Goal: Obtain resource: Download file/media

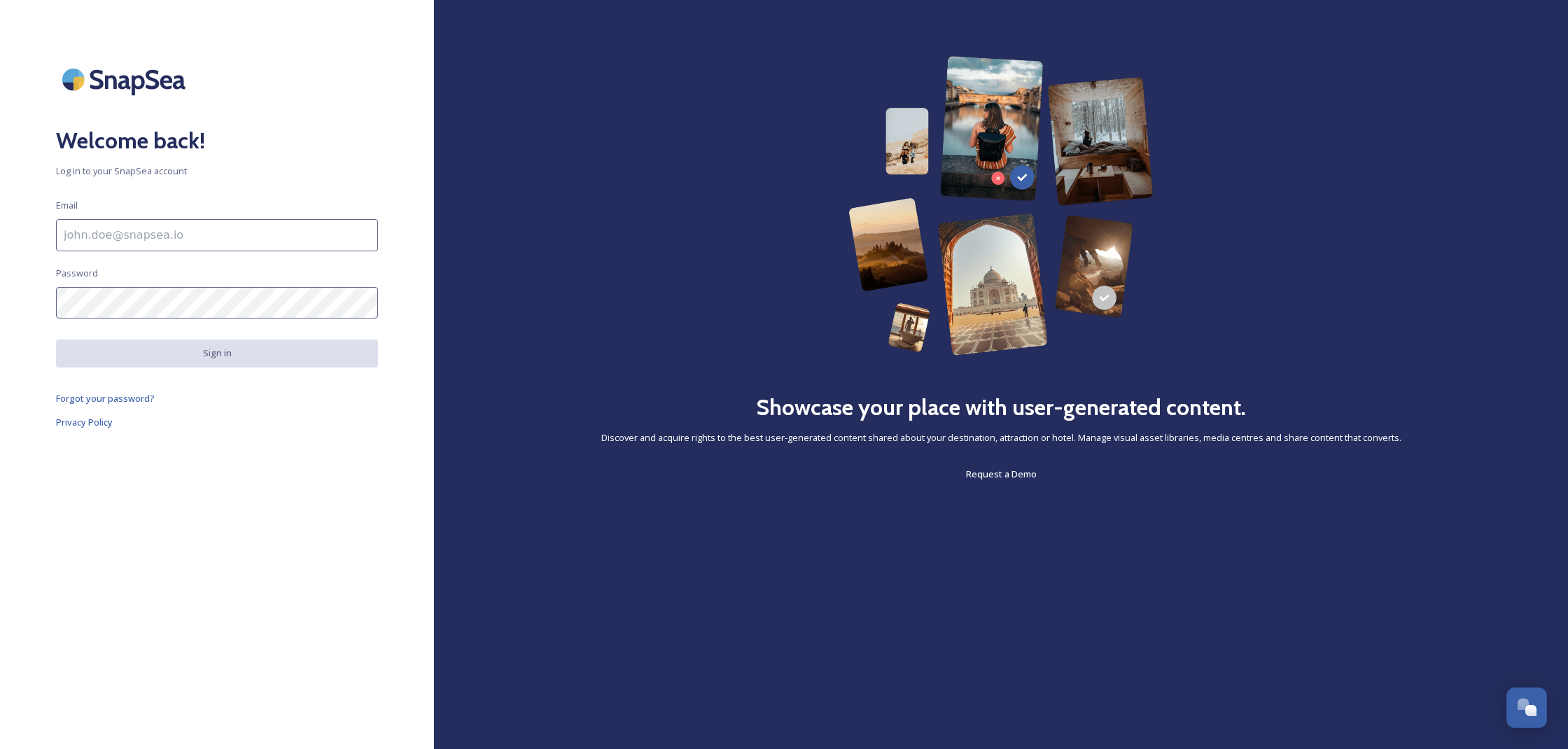
type input "[EMAIL_ADDRESS][DOMAIN_NAME]"
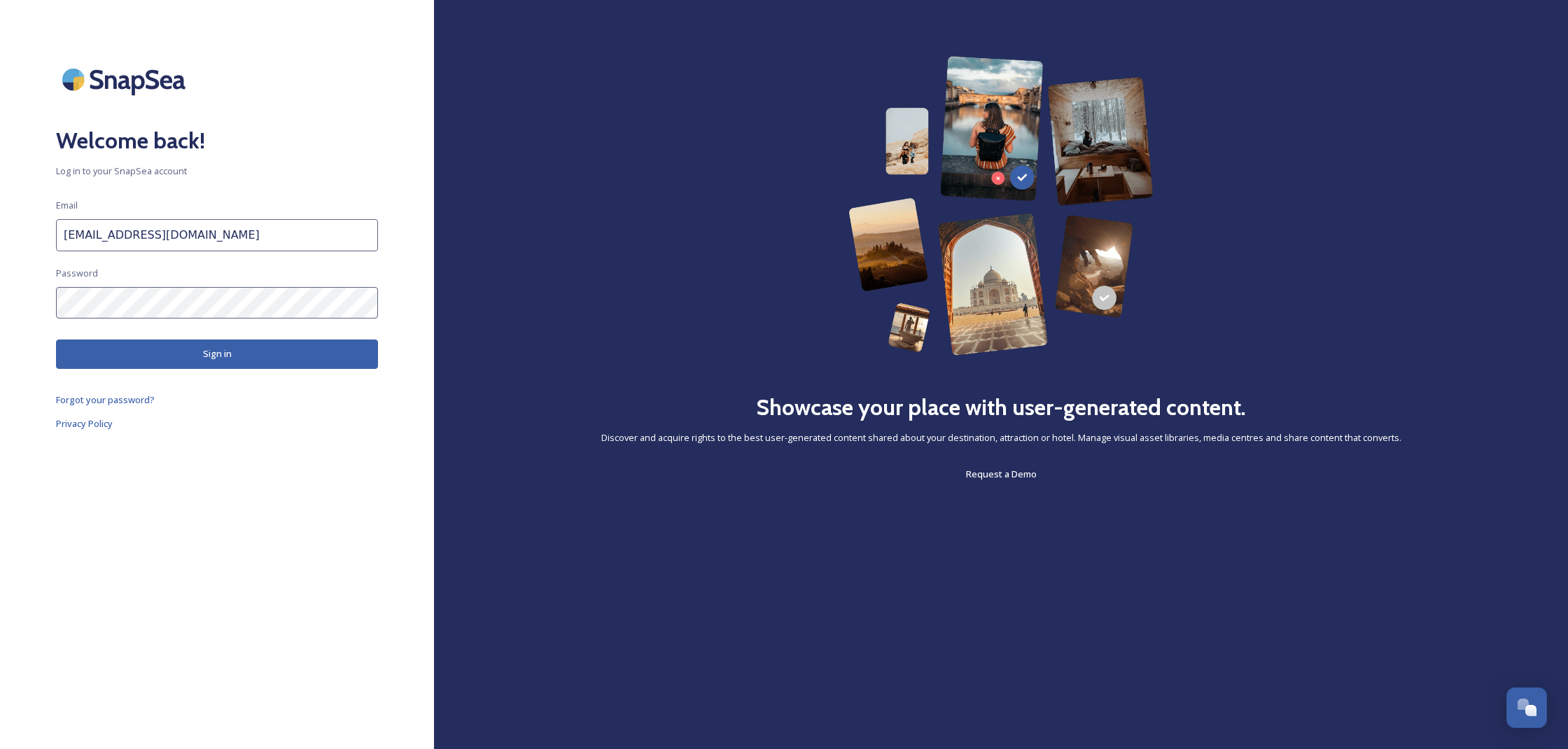
click at [221, 357] on button "Sign in" at bounding box center [217, 353] width 322 height 29
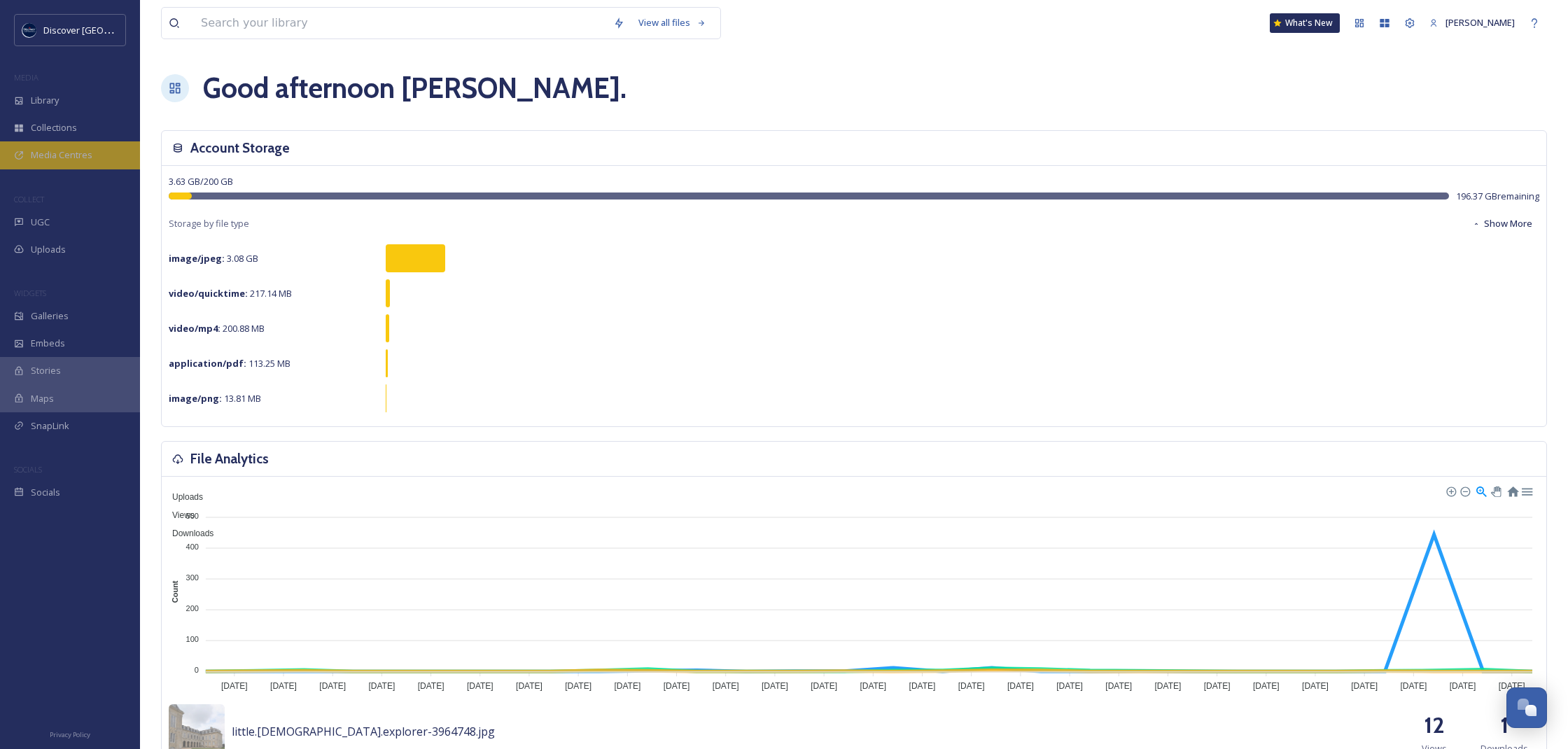
click at [89, 156] on span "Media Centres" at bounding box center [62, 155] width 62 height 13
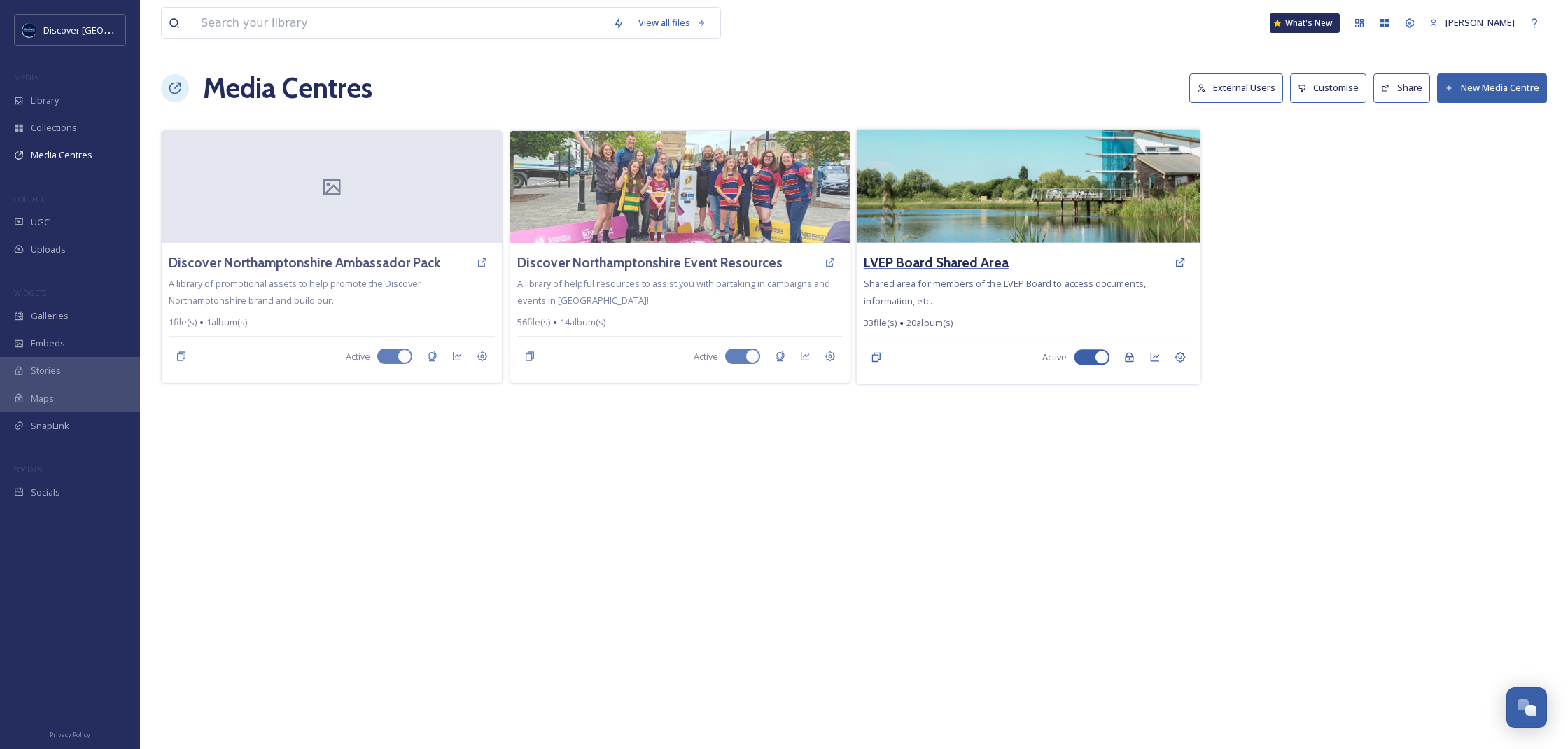
click at [918, 263] on h3 "LVEP Board Shared Area" at bounding box center [936, 263] width 145 height 20
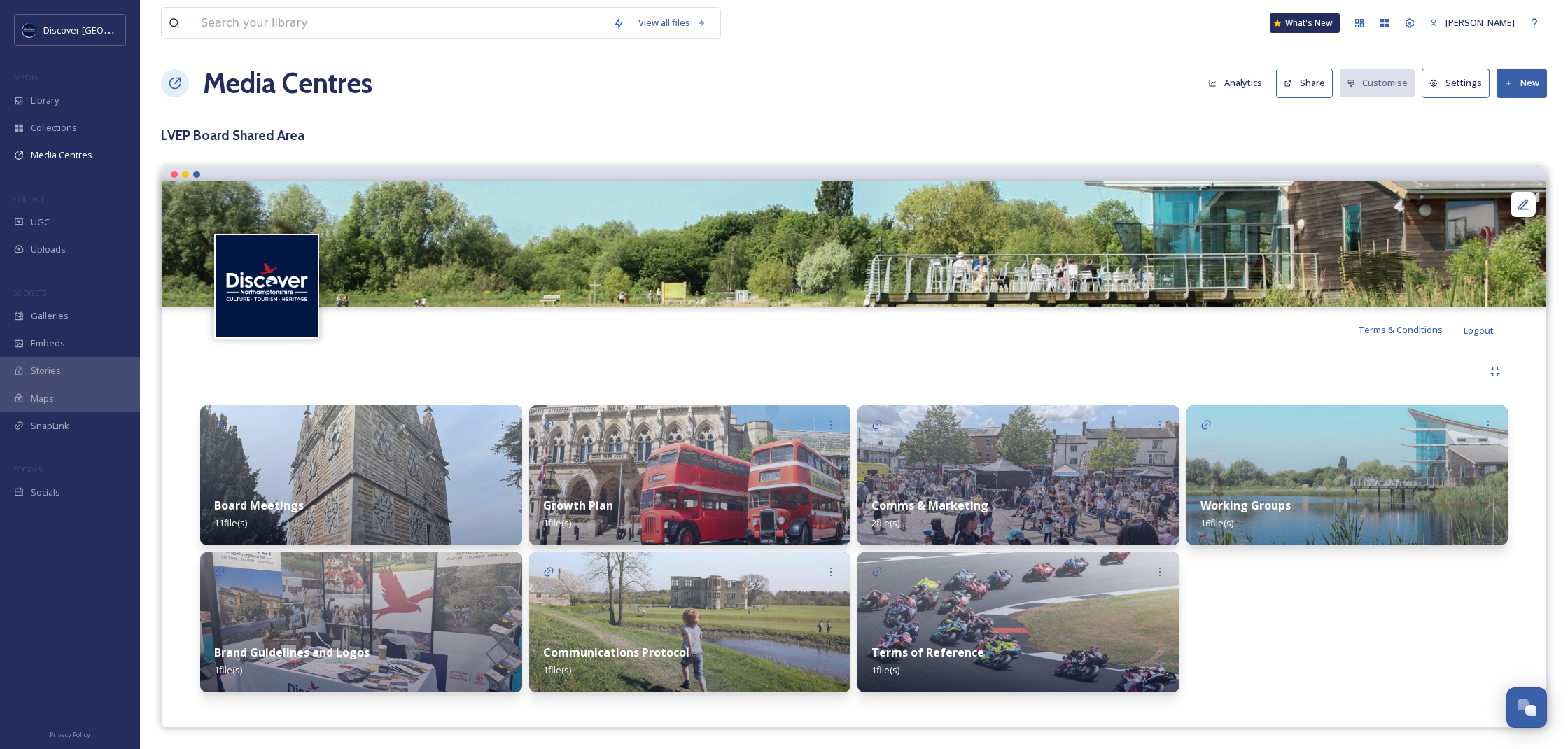
scroll to position [4, 0]
click at [315, 483] on div "Board Meetings 11 file(s)" at bounding box center [362, 514] width 322 height 62
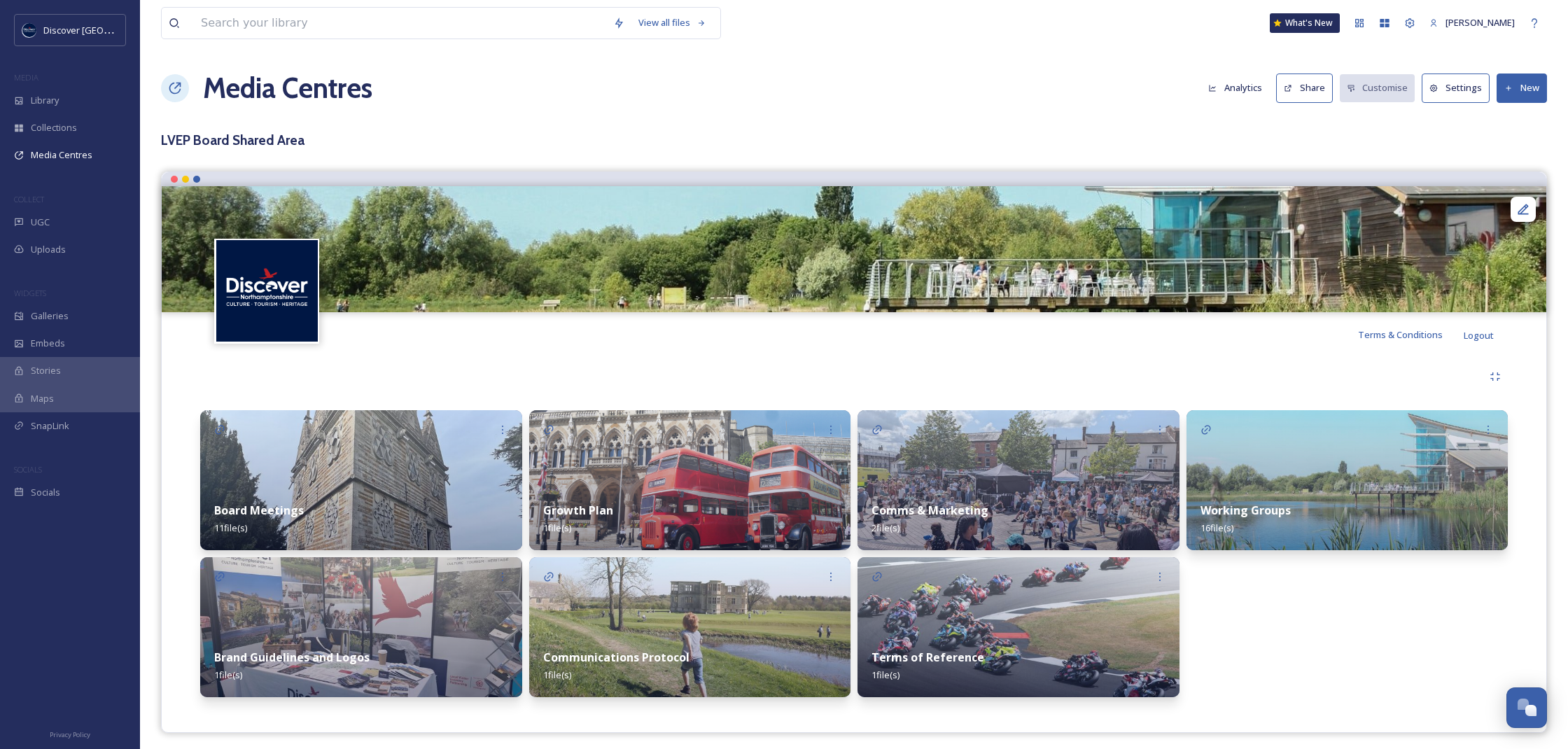
click at [1348, 489] on div "Working Groups 16 file(s)" at bounding box center [1348, 519] width 322 height 62
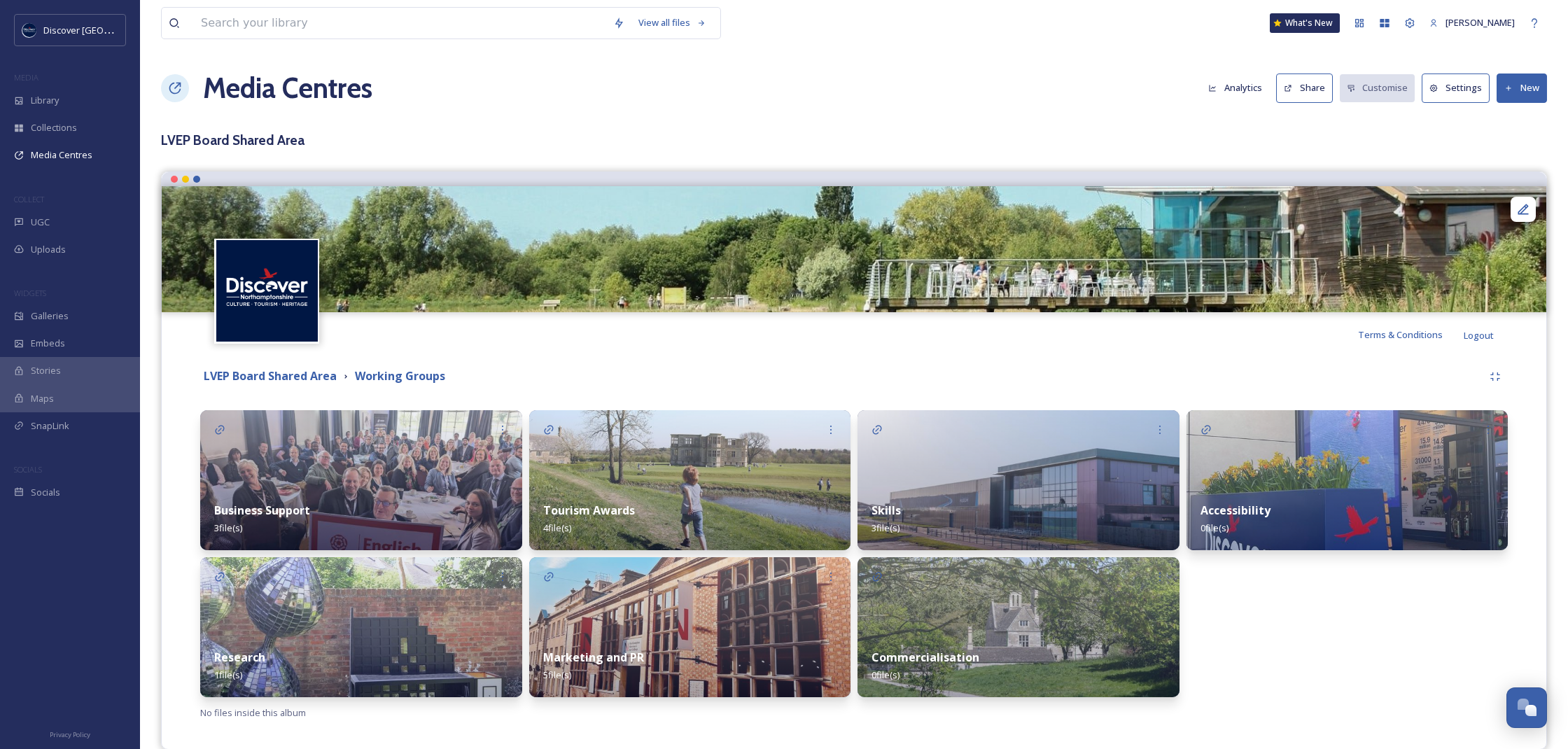
click at [578, 502] on strong "Tourism Awards" at bounding box center [589, 510] width 92 height 15
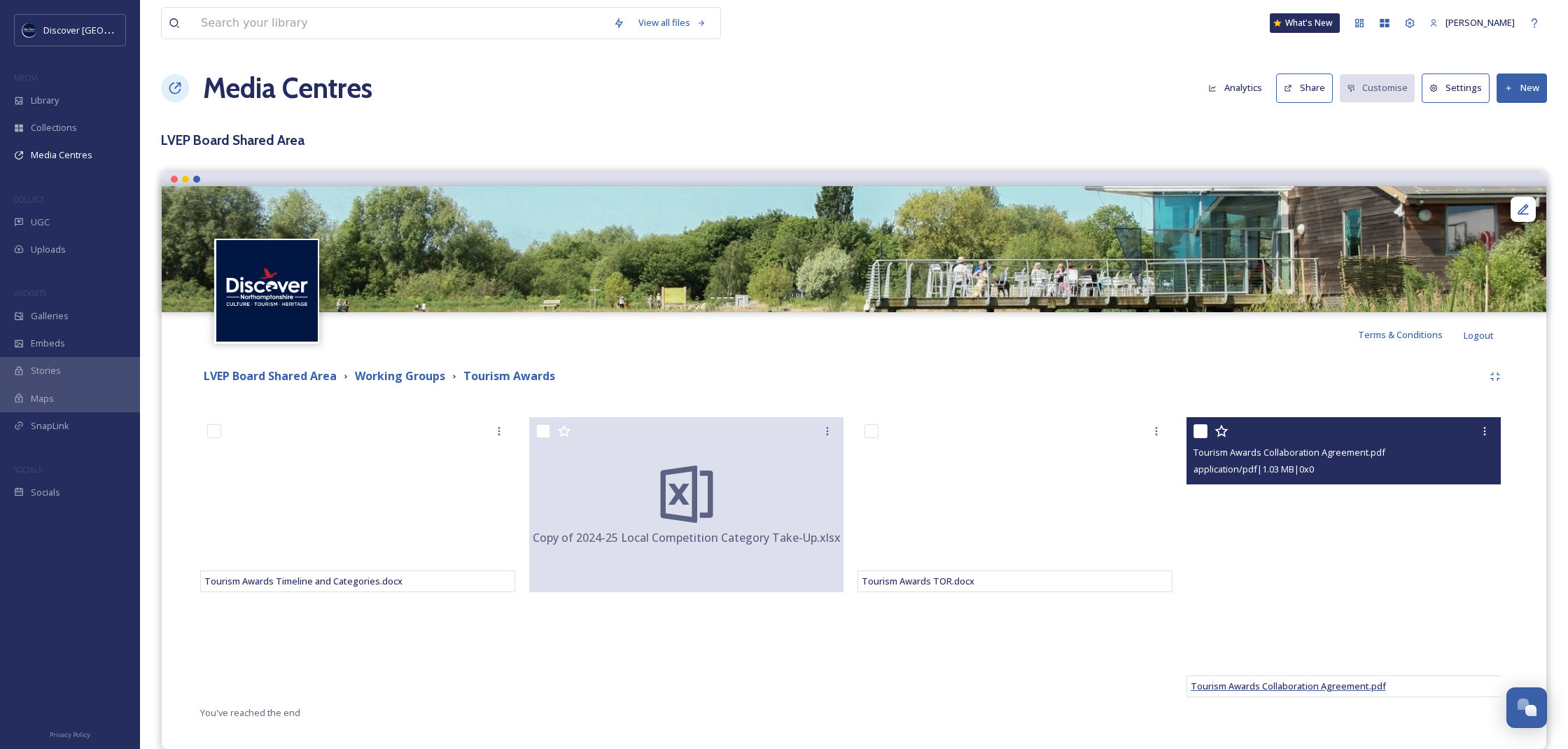
click at [1378, 684] on span "Tourism Awards Collaboration Agreement.pdf" at bounding box center [1288, 686] width 195 height 12
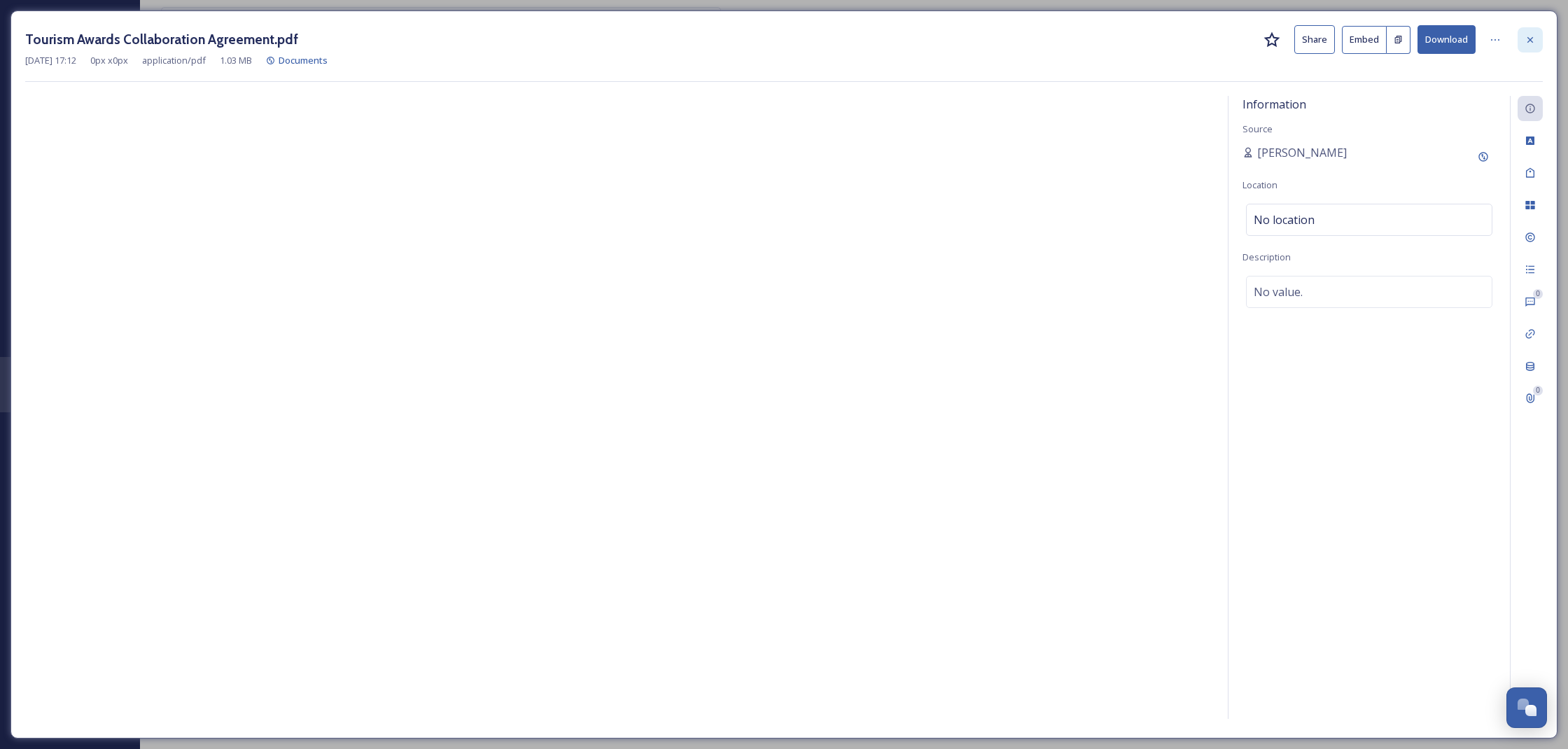
click at [1533, 42] on icon at bounding box center [1530, 39] width 12 height 12
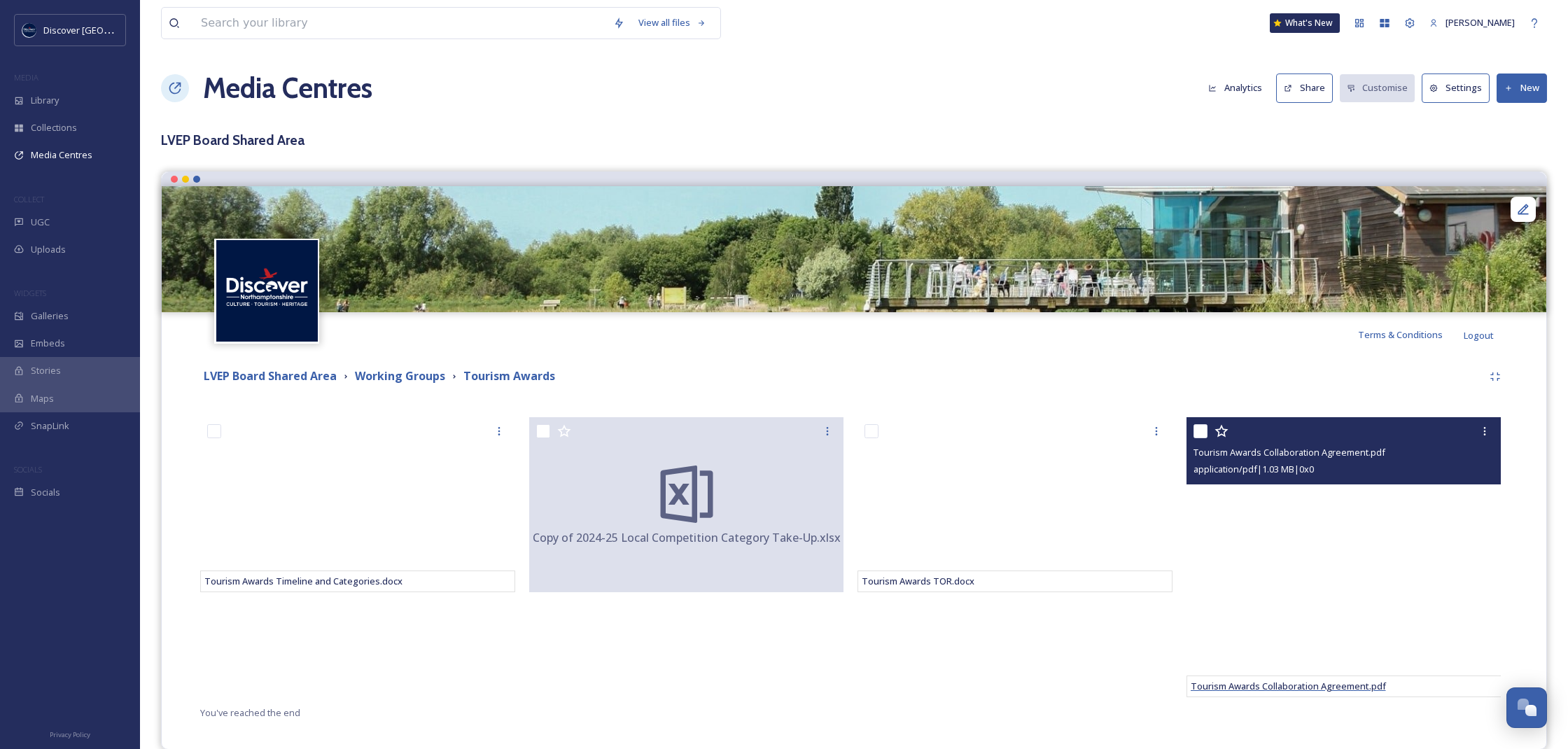
click at [1262, 688] on span "Tourism Awards Collaboration Agreement.pdf" at bounding box center [1288, 686] width 195 height 12
